Goal: Check status: Check status

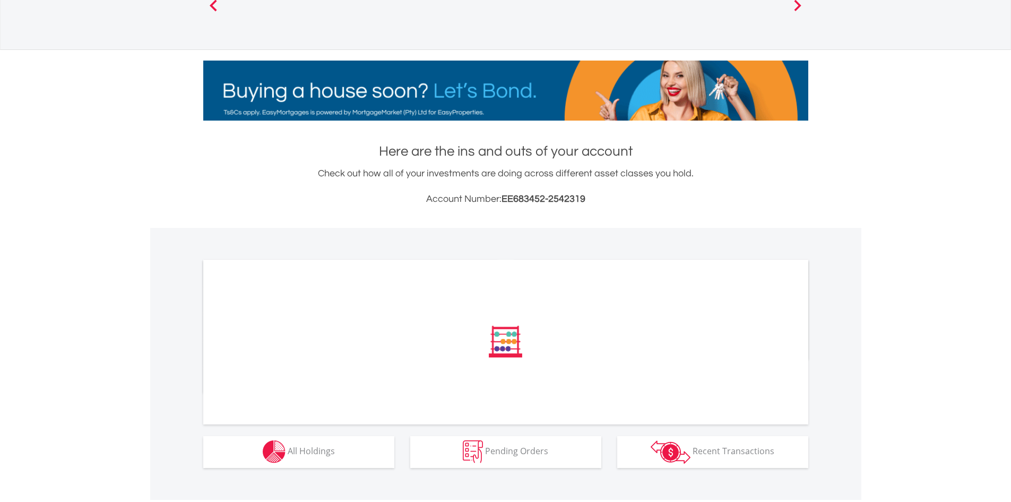
scroll to position [120, 0]
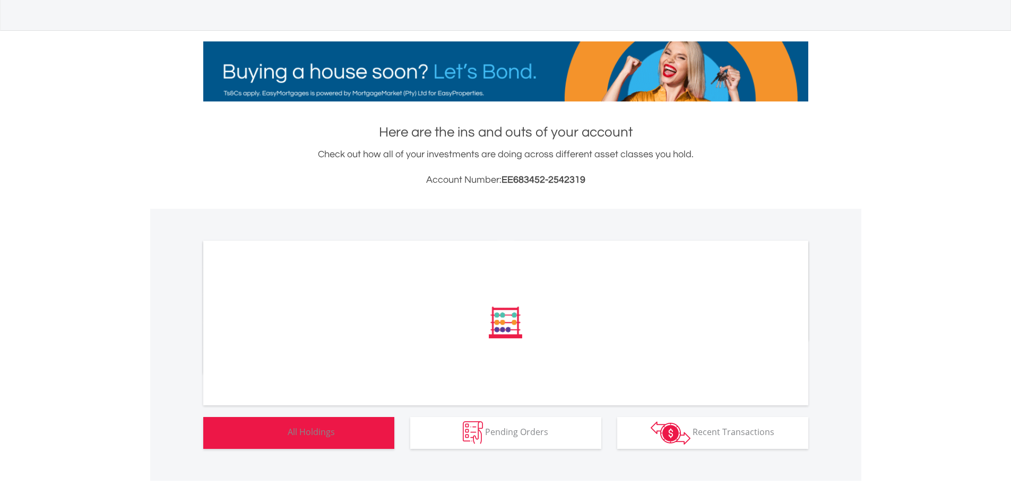
click at [357, 437] on button "Holdings All Holdings" at bounding box center [298, 433] width 191 height 32
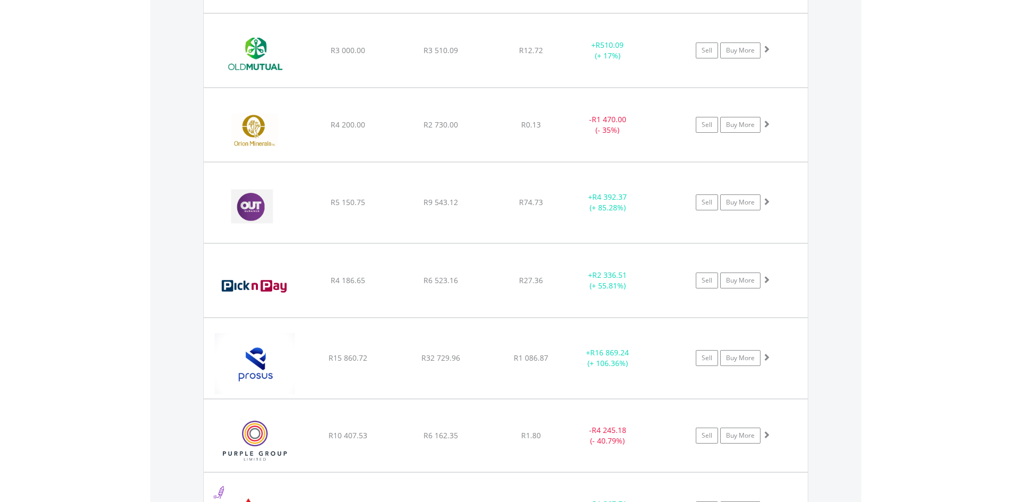
scroll to position [3066, 0]
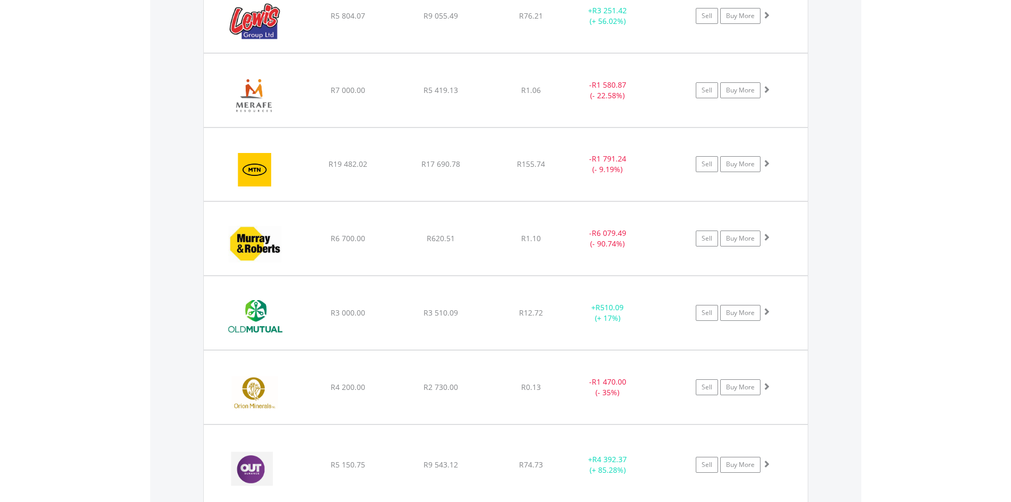
scroll to position [2754, 0]
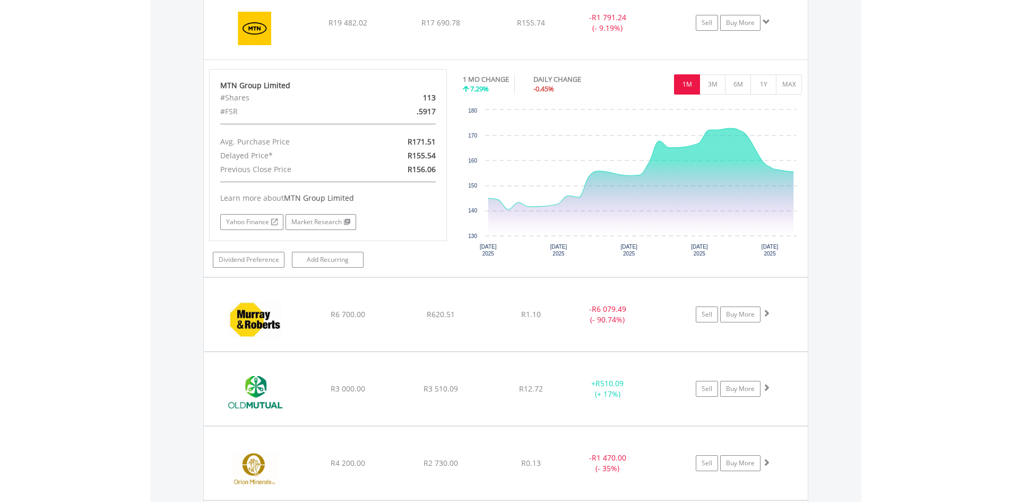
scroll to position [2777, 0]
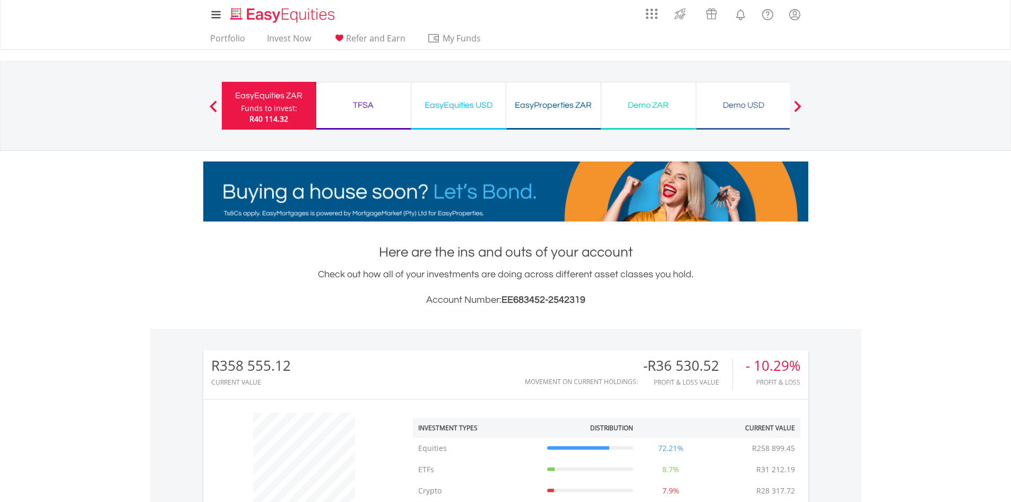
scroll to position [102, 202]
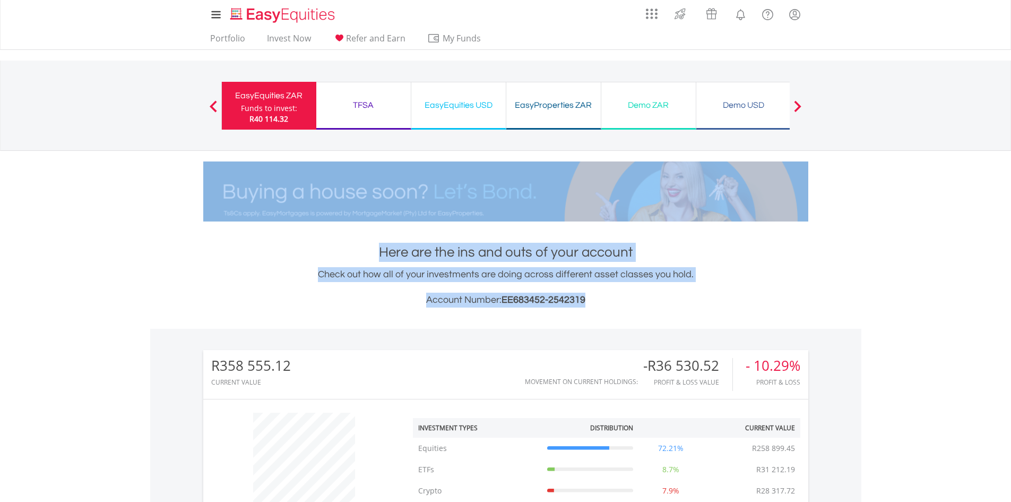
drag, startPoint x: 1011, startPoint y: 163, endPoint x: 1007, endPoint y: 282, distance: 119.5
click at [1007, 282] on body "My Investments Invest Now New Listings Sell My Recurring Investments Pending Or…" at bounding box center [505, 496] width 1011 height 992
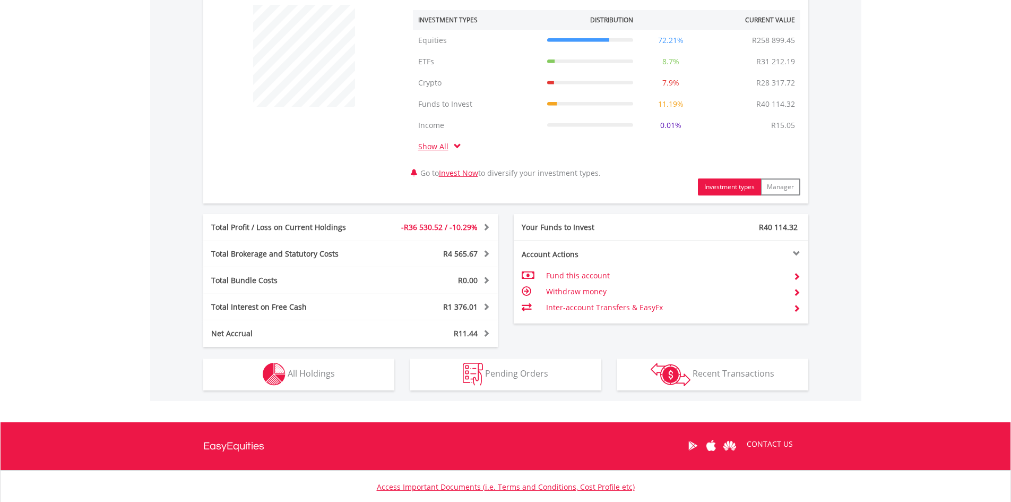
scroll to position [413, 0]
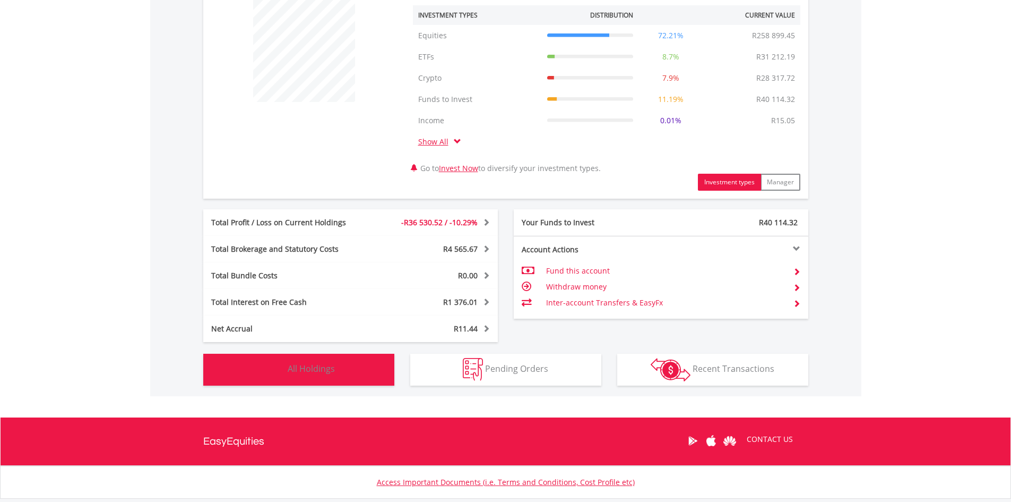
click at [342, 364] on button "Holdings All Holdings" at bounding box center [298, 370] width 191 height 32
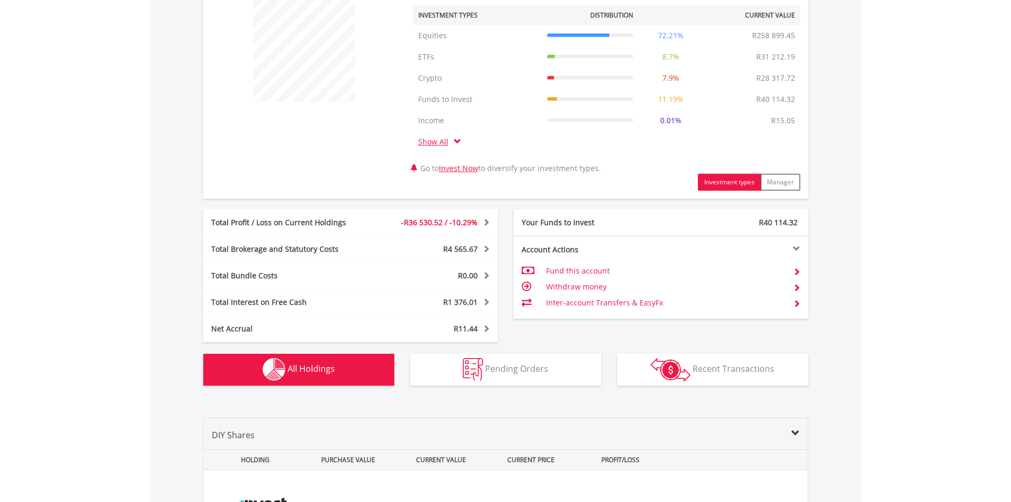
scroll to position [830, 0]
